Goal: Information Seeking & Learning: Learn about a topic

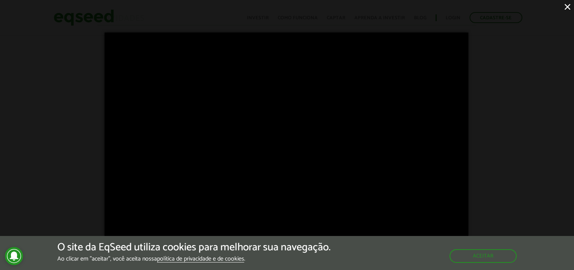
click at [91, 19] on div "Loading... ×" at bounding box center [287, 135] width 574 height 270
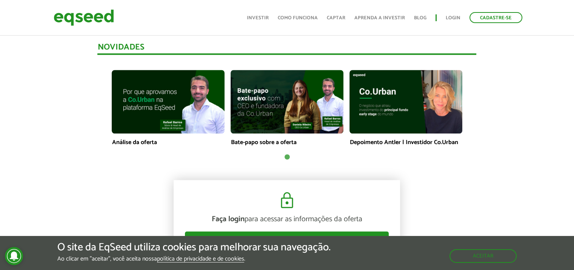
scroll to position [507, 0]
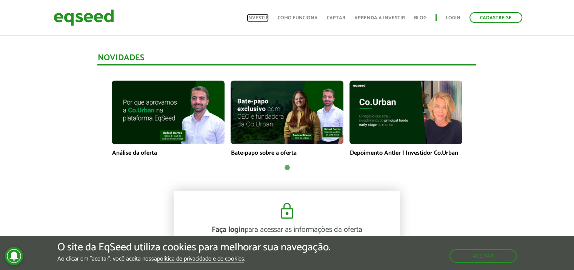
click at [261, 18] on link "Investir" at bounding box center [258, 17] width 22 height 5
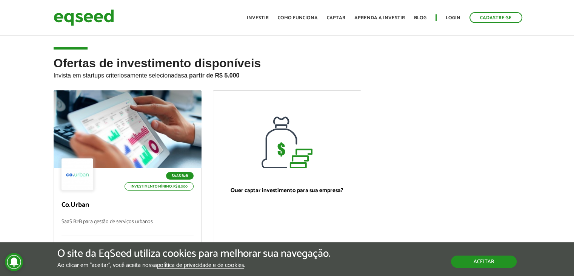
click at [485, 262] on button "Aceitar" at bounding box center [484, 261] width 66 height 12
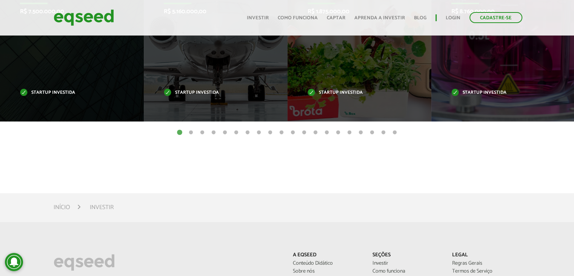
scroll to position [392, 0]
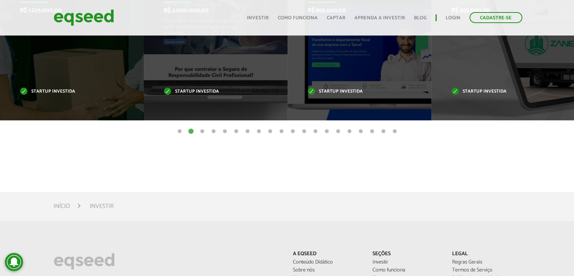
drag, startPoint x: 520, startPoint y: 96, endPoint x: 151, endPoint y: 134, distance: 370.8
click at [151, 120] on ul "Invoop R$ 250.000,00 Startup investida Prosumir R$ 300.000,00 Startup investida…" at bounding box center [287, 42] width 574 height 156
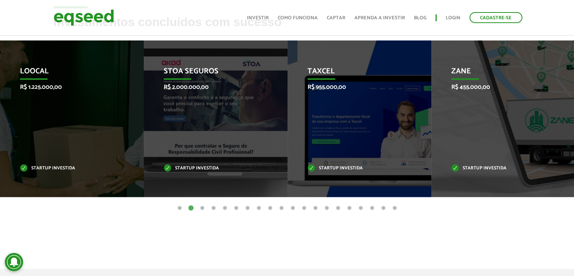
scroll to position [316, 0]
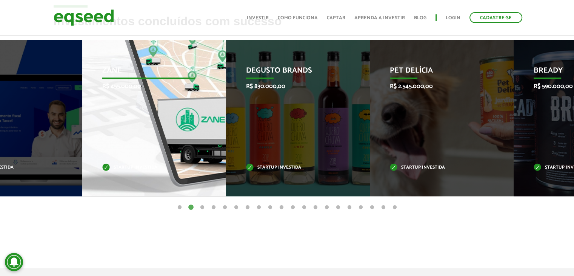
drag, startPoint x: 511, startPoint y: 149, endPoint x: 162, endPoint y: 169, distance: 349.8
click at [162, 169] on div "Zane R$ 455.000,00 Startup investida" at bounding box center [148, 118] width 133 height 156
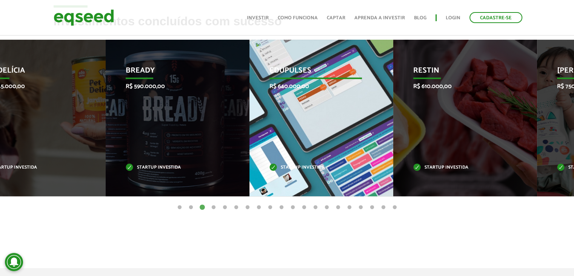
drag, startPoint x: 491, startPoint y: 148, endPoint x: 243, endPoint y: 157, distance: 247.8
click at [250, 157] on div "Edupulses R$ 640.000,00 Startup investida" at bounding box center [316, 118] width 133 height 156
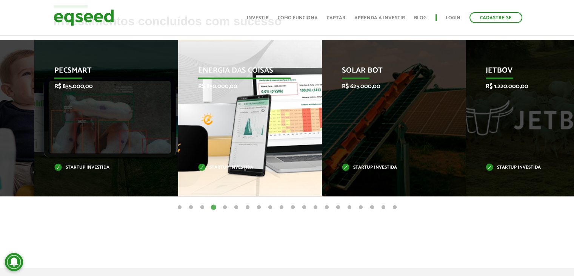
drag, startPoint x: 447, startPoint y: 140, endPoint x: 207, endPoint y: 150, distance: 239.9
click at [207, 150] on div "Energia das Coisas R$ 850.000,00 Startup investida" at bounding box center [244, 118] width 133 height 156
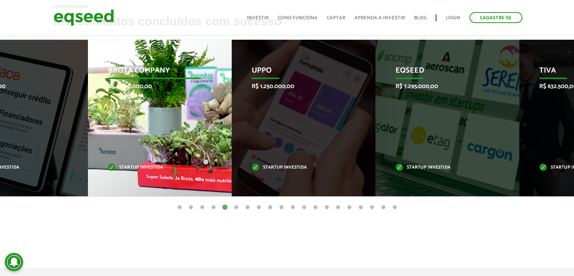
drag, startPoint x: 499, startPoint y: 130, endPoint x: 140, endPoint y: 165, distance: 361.5
click at [140, 165] on div "Brota Company R$ 1.000.000,00 Startup investida" at bounding box center [154, 118] width 133 height 156
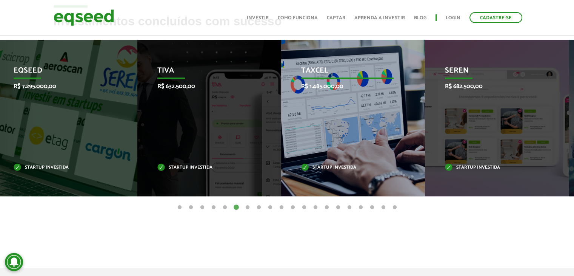
drag, startPoint x: 387, startPoint y: 120, endPoint x: 137, endPoint y: 136, distance: 250.4
click at [281, 136] on div "Taxcel R$ 1.485.000,00 Startup investida" at bounding box center [347, 118] width 133 height 156
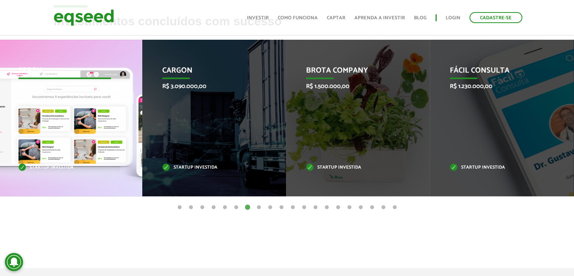
drag, startPoint x: 474, startPoint y: 134, endPoint x: 103, endPoint y: 150, distance: 371.1
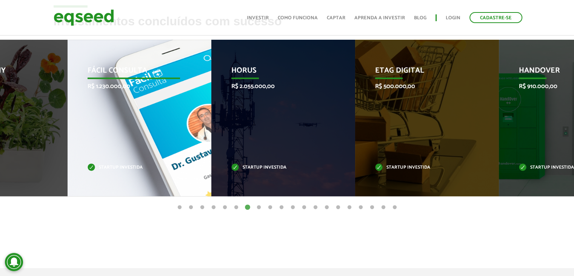
drag, startPoint x: 484, startPoint y: 133, endPoint x: 102, endPoint y: 148, distance: 383.1
click at [102, 148] on div "Fácil Consulta R$ 1.230.000,00 Startup investida" at bounding box center [134, 118] width 133 height 156
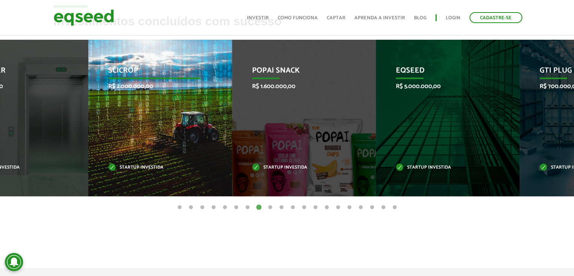
drag, startPoint x: 515, startPoint y: 114, endPoint x: 82, endPoint y: 135, distance: 433.1
click at [88, 135] on div "SciCrop R$ 2.000.000,00 Startup investida" at bounding box center [154, 118] width 133 height 156
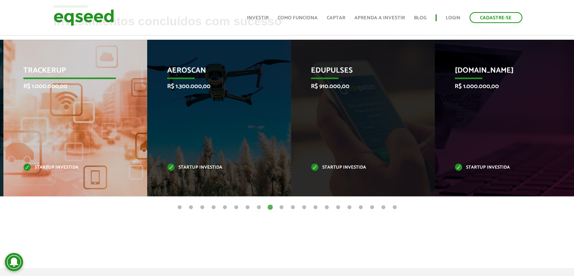
drag, startPoint x: 509, startPoint y: 125, endPoint x: 80, endPoint y: 150, distance: 429.6
click at [80, 150] on div "TrackerUp R$ 1.000.000,00 Startup investida" at bounding box center [69, 118] width 133 height 156
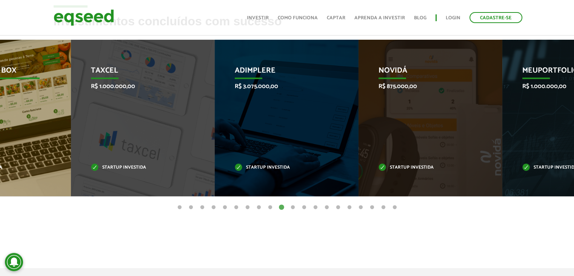
drag, startPoint x: 504, startPoint y: 122, endPoint x: 0, endPoint y: 136, distance: 504.5
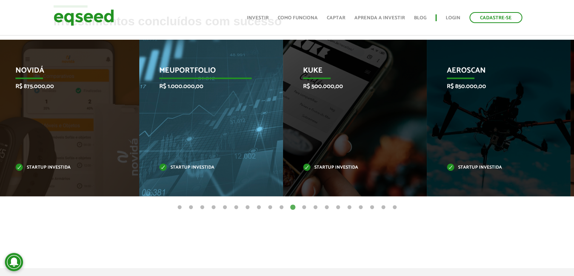
drag, startPoint x: 511, startPoint y: 107, endPoint x: 219, endPoint y: 125, distance: 292.7
click at [219, 125] on div "MeuPortfolio R$ 1.000.000,00 Startup investida" at bounding box center [205, 118] width 133 height 156
